Goal: Task Accomplishment & Management: Manage account settings

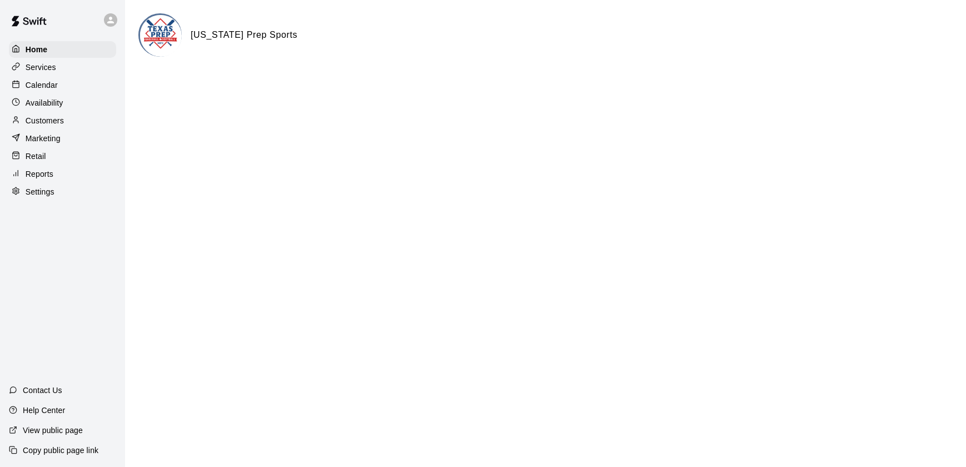
click at [27, 89] on p "Calendar" at bounding box center [42, 85] width 32 height 11
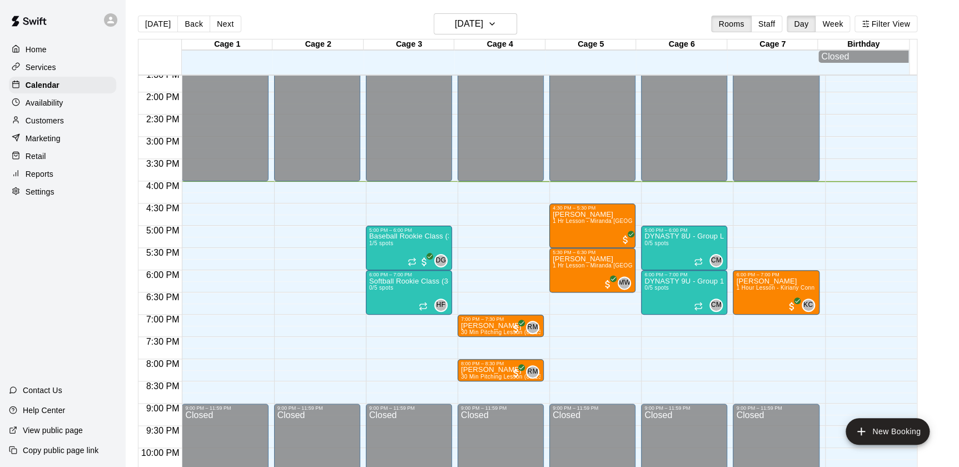
scroll to position [606, 0]
click at [455, 18] on h6 "[DATE]" at bounding box center [469, 24] width 28 height 16
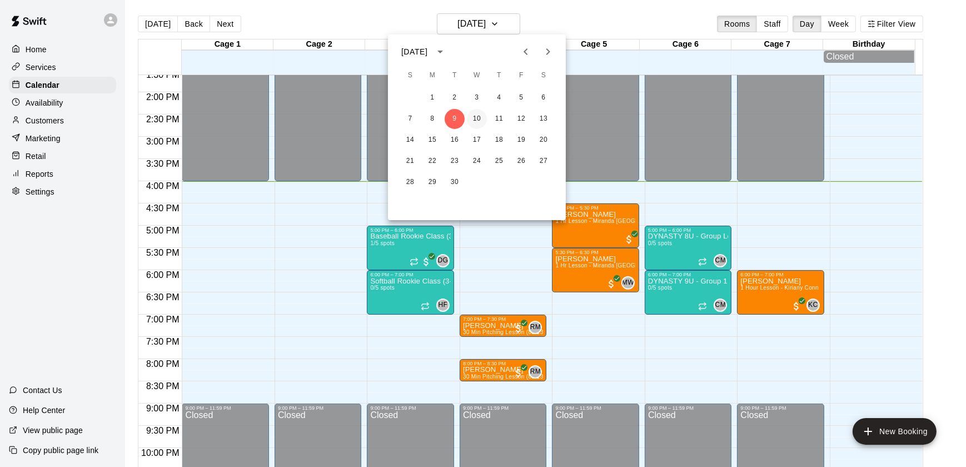
click at [479, 121] on button "10" at bounding box center [477, 119] width 20 height 20
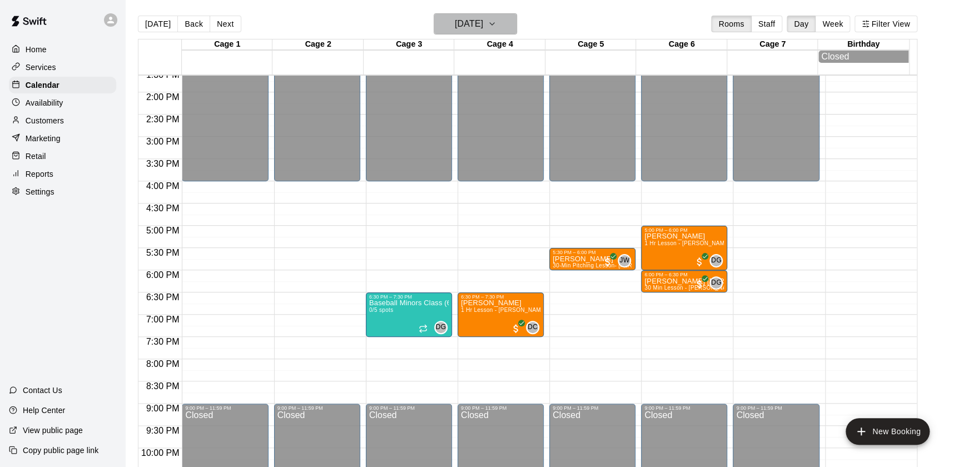
click at [497, 17] on icon "button" at bounding box center [492, 23] width 9 height 13
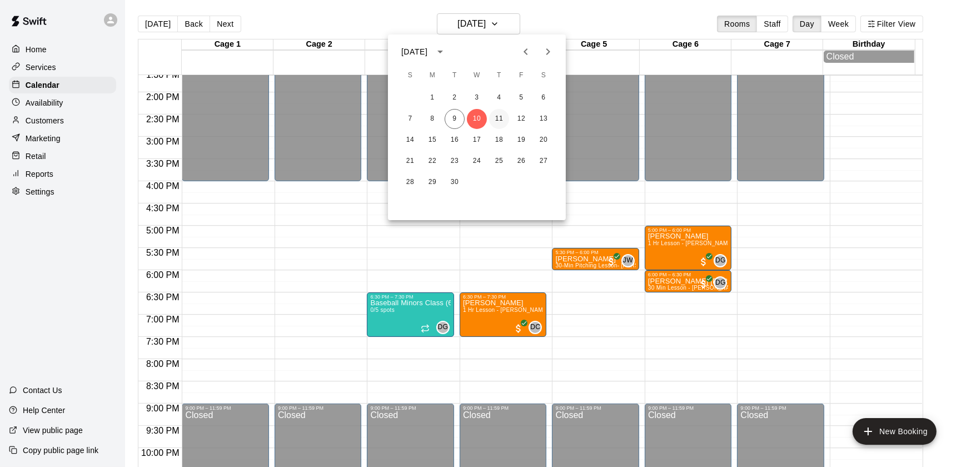
click at [502, 122] on button "11" at bounding box center [499, 119] width 20 height 20
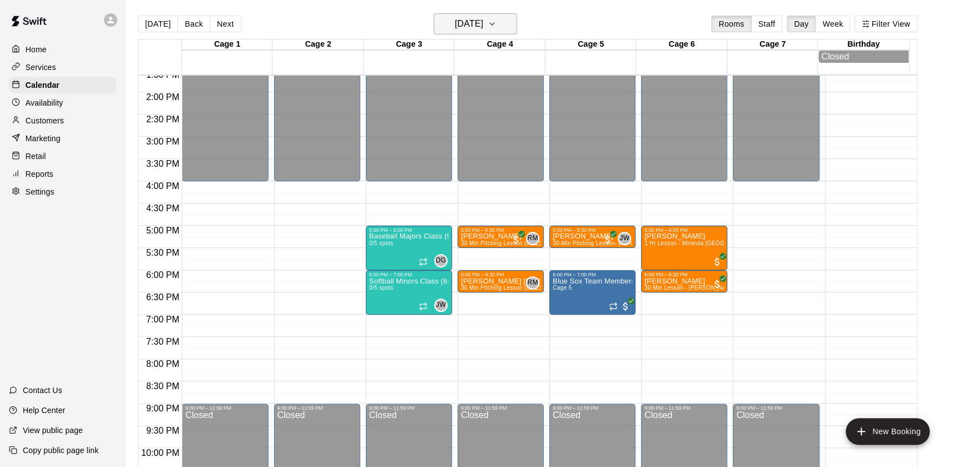
click at [455, 19] on h6 "[DATE]" at bounding box center [469, 24] width 28 height 16
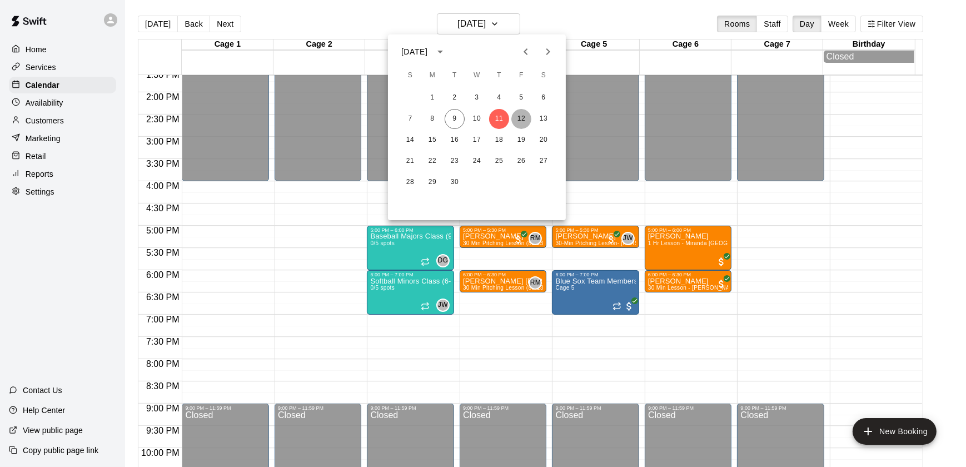
click at [527, 117] on button "12" at bounding box center [522, 119] width 20 height 20
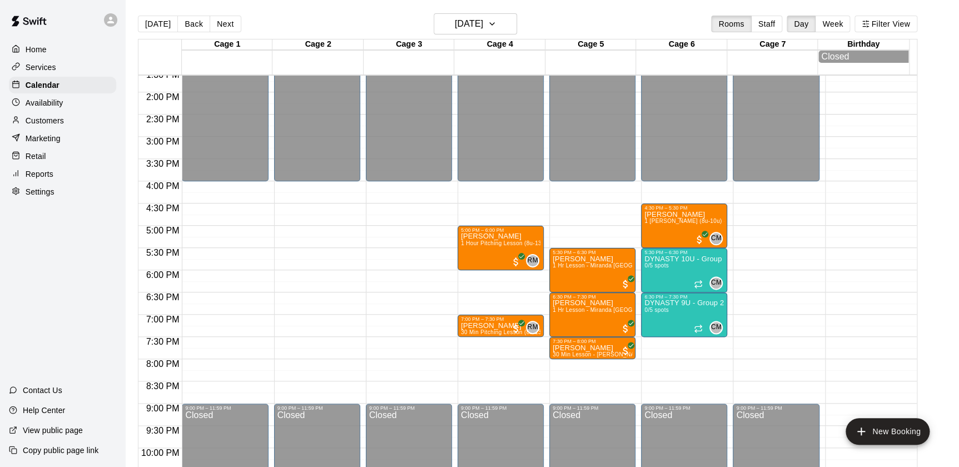
click at [449, 4] on main "[DATE] Back [DATE][DATE] Rooms Staff Day Week Filter View Cage 1 12 Fri Cage 2 …" at bounding box center [542, 242] width 834 height 485
click at [455, 20] on h6 "[DATE]" at bounding box center [469, 24] width 28 height 16
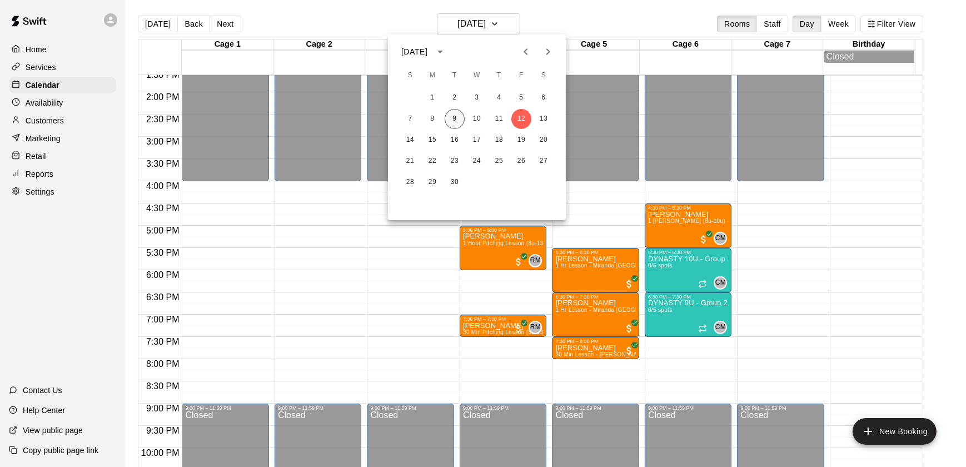
click at [452, 119] on button "9" at bounding box center [455, 119] width 20 height 20
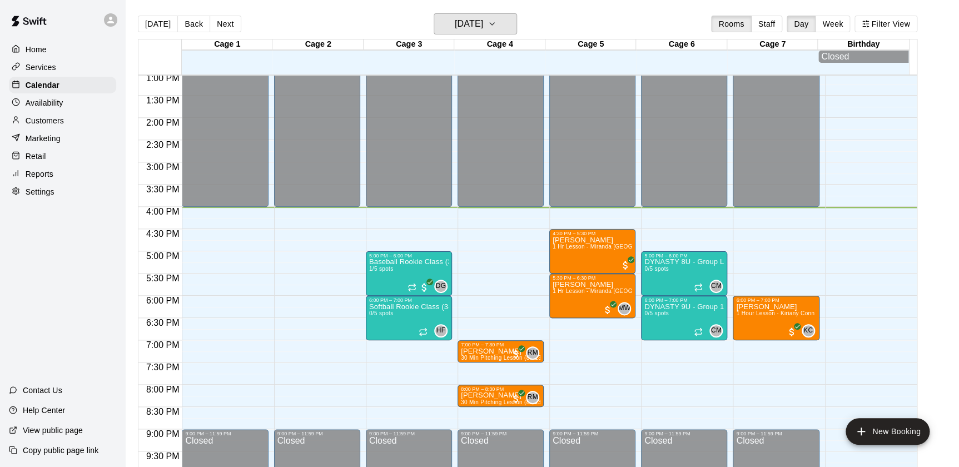
scroll to position [575, 0]
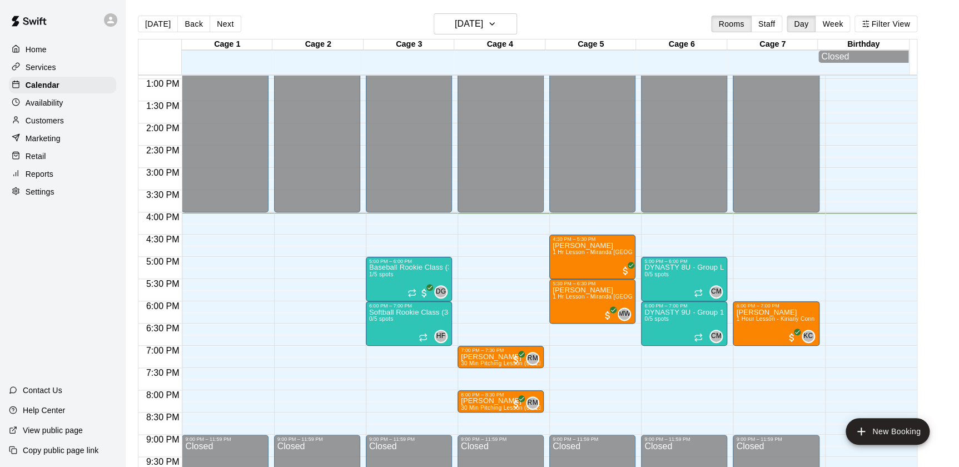
click at [738, 426] on div "12:00 AM – 4:00 PM Closed 6:00 PM – 7:00 PM [PERSON_NAME] 1 Hour Lesson - Kiria…" at bounding box center [776, 35] width 86 height 1068
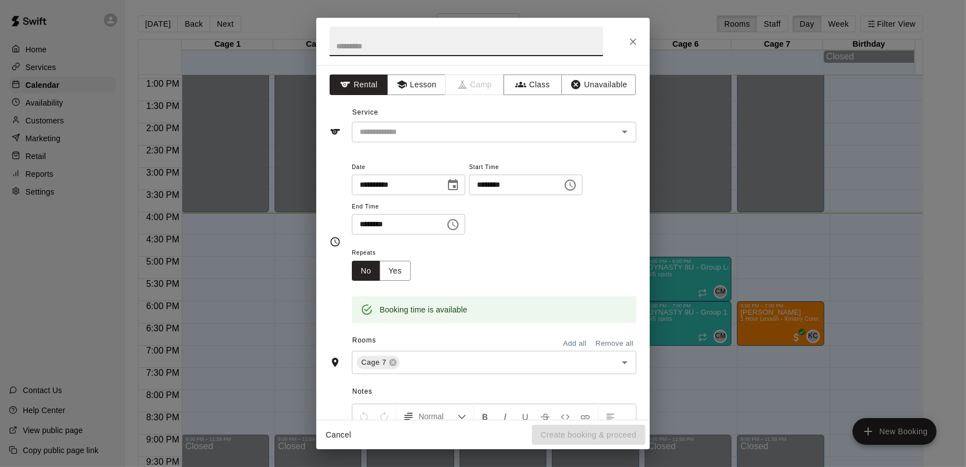
click at [907, 411] on div "**********" at bounding box center [483, 233] width 966 height 467
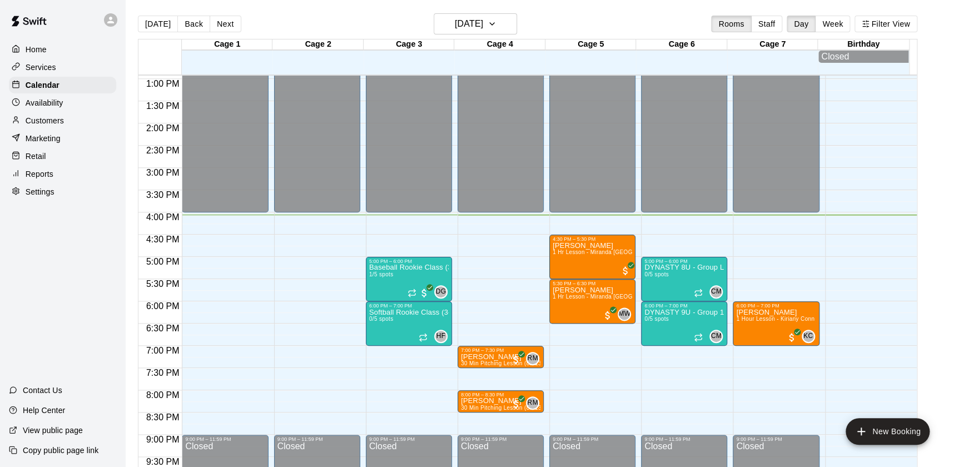
click at [926, 219] on div "[DATE] Back [DATE][DATE] Rooms Staff Day Week Filter View Cage 1 09 Tue Cage 2 …" at bounding box center [528, 246] width 796 height 467
